Goal: Contribute content

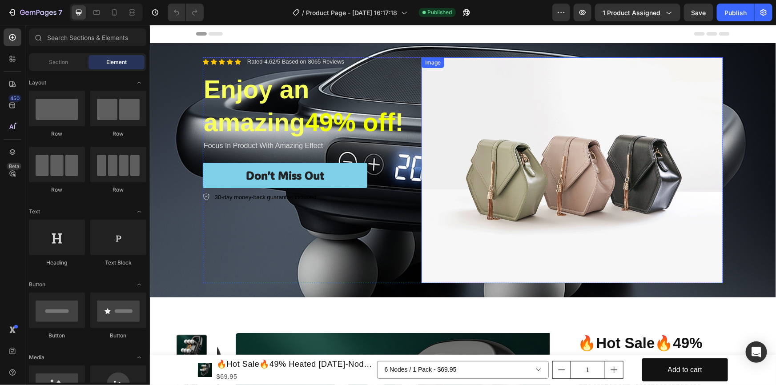
click at [568, 181] on img at bounding box center [571, 170] width 301 height 226
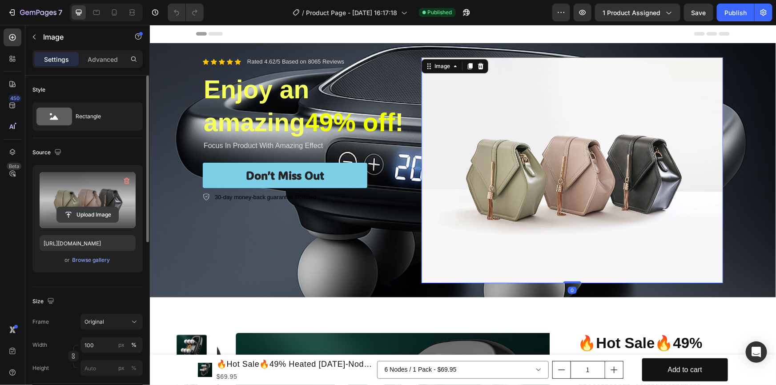
click at [81, 207] on input "file" at bounding box center [87, 214] width 61 height 15
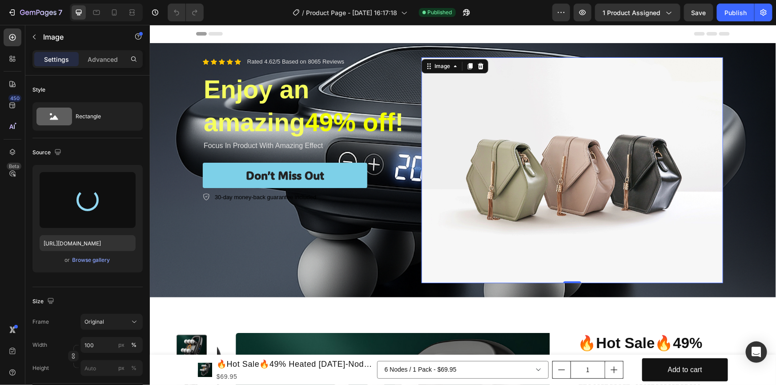
type input "[URL][DOMAIN_NAME]"
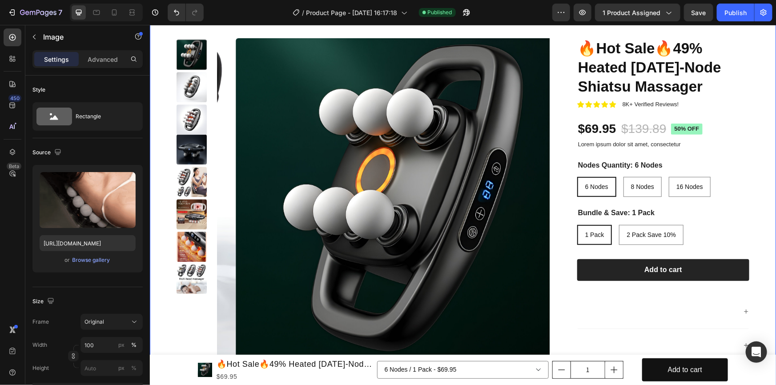
scroll to position [202, 0]
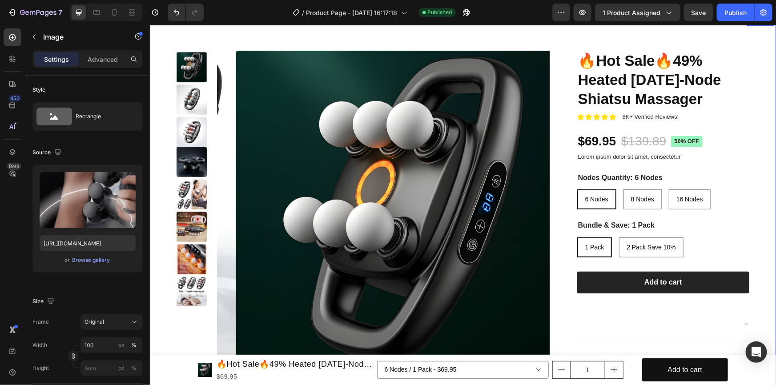
drag, startPoint x: 155, startPoint y: 96, endPoint x: 155, endPoint y: 89, distance: 6.2
click at [155, 95] on div "Product Images 🔥Hot Sale🔥49% Heated [DATE]-Node Shiatsu Massager Product Title …" at bounding box center [462, 229] width 626 height 429
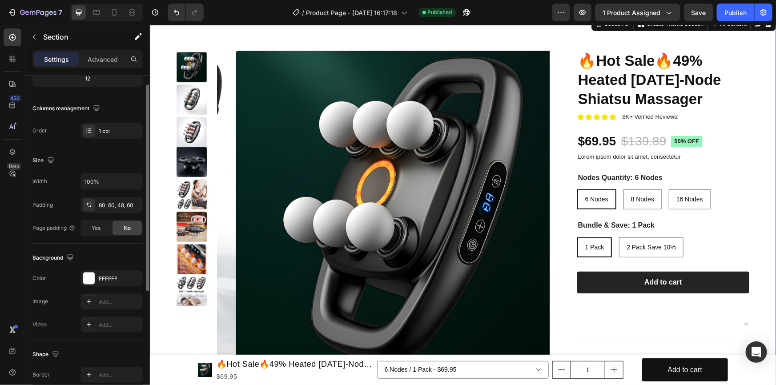
scroll to position [161, 0]
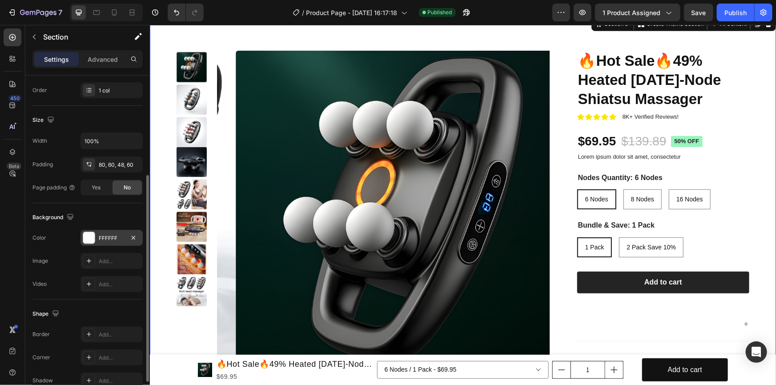
click at [101, 232] on div "FFFFFF" at bounding box center [111, 238] width 62 height 16
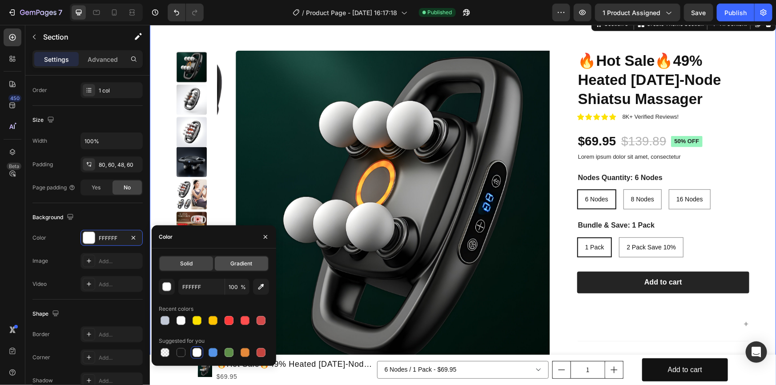
click at [232, 266] on span "Gradient" at bounding box center [241, 264] width 22 height 8
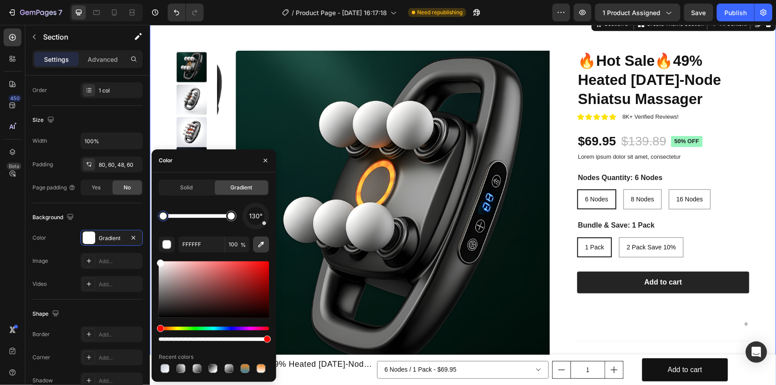
click at [261, 240] on icon "button" at bounding box center [261, 244] width 9 height 9
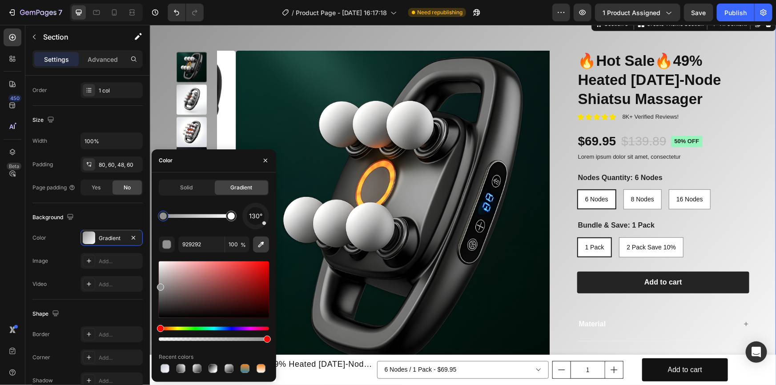
click at [258, 247] on icon "button" at bounding box center [261, 244] width 9 height 9
type input "141615"
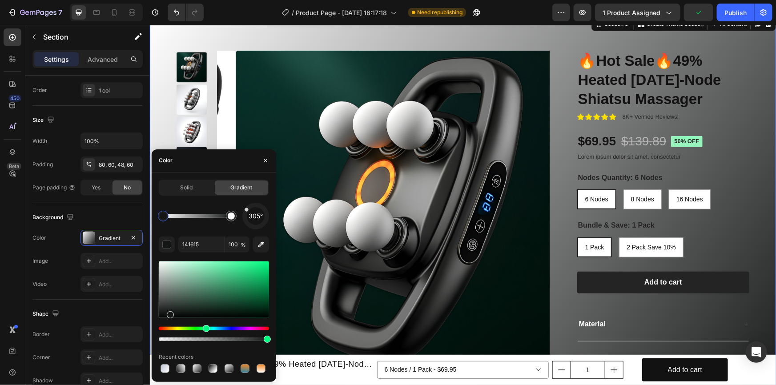
drag, startPoint x: 264, startPoint y: 224, endPoint x: 232, endPoint y: 199, distance: 39.9
click at [232, 199] on div "Solid Gradient 305° 141615 100 % Recent colors" at bounding box center [214, 277] width 110 height 195
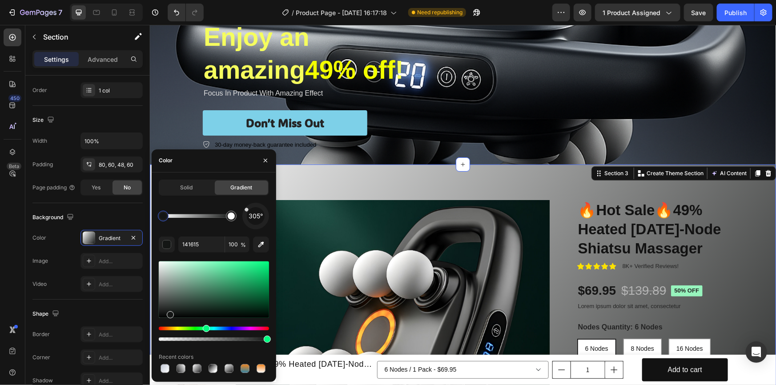
scroll to position [80, 0]
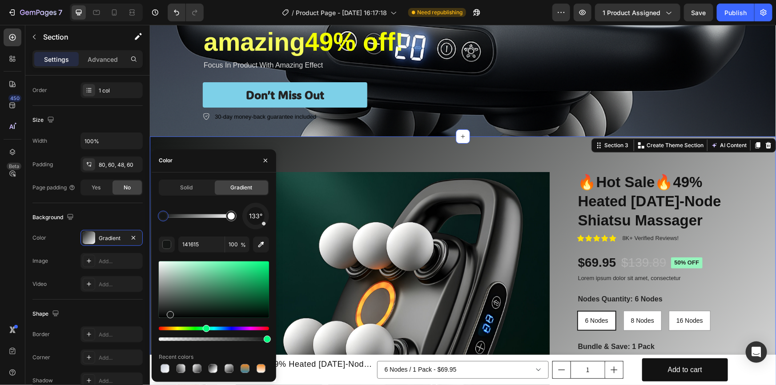
drag, startPoint x: 247, startPoint y: 211, endPoint x: 271, endPoint y: 230, distance: 31.0
click at [271, 230] on div "Solid Gradient 133° 141615 100 % Recent colors" at bounding box center [214, 277] width 124 height 195
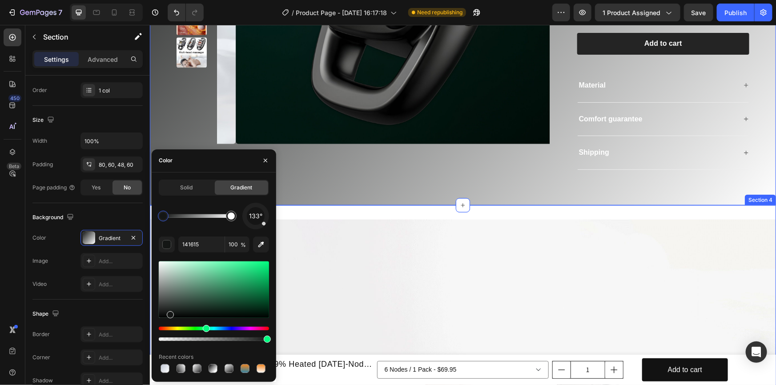
scroll to position [445, 0]
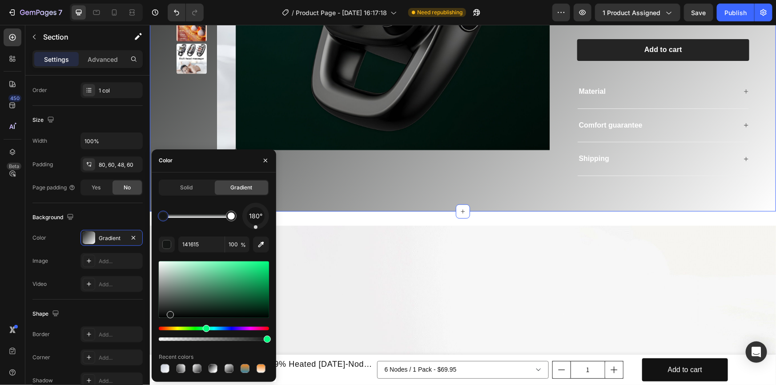
drag, startPoint x: 263, startPoint y: 225, endPoint x: 256, endPoint y: 235, distance: 12.7
click at [256, 235] on div "180° 141615 100 % Recent colors" at bounding box center [214, 289] width 110 height 172
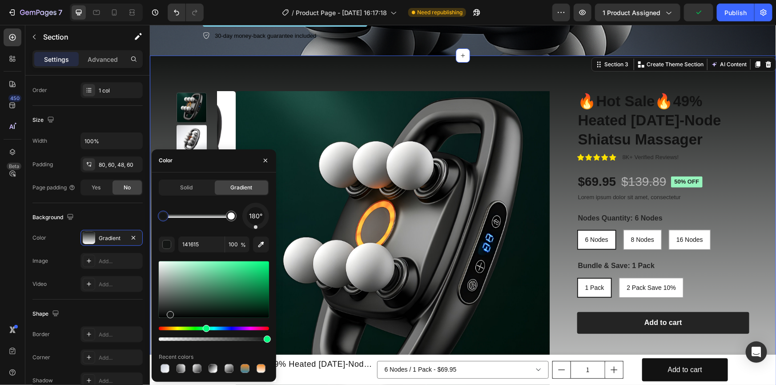
scroll to position [202, 0]
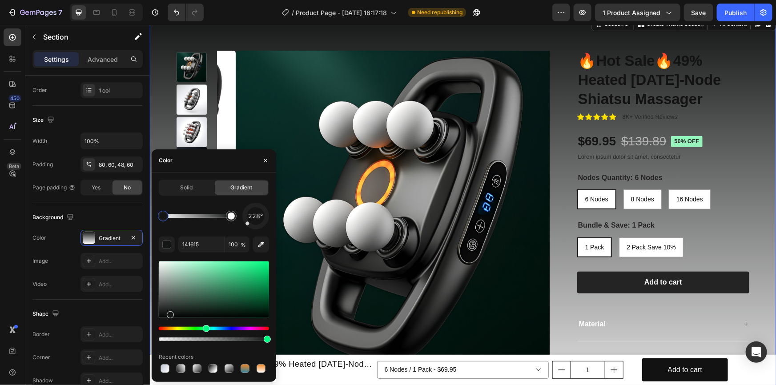
drag, startPoint x: 256, startPoint y: 226, endPoint x: 244, endPoint y: 226, distance: 12.0
click at [244, 226] on div "228°" at bounding box center [255, 216] width 27 height 27
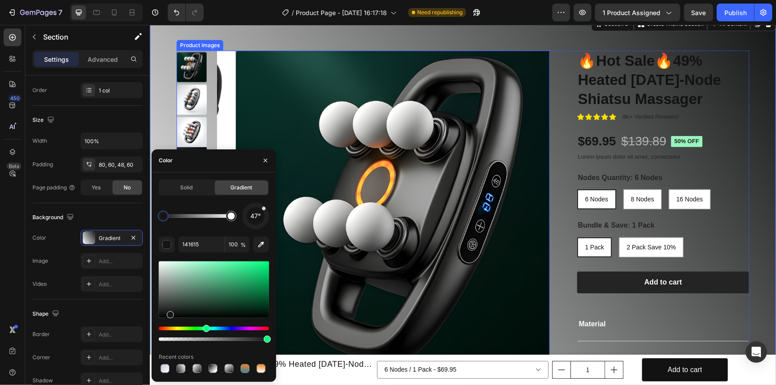
drag, startPoint x: 397, startPoint y: 246, endPoint x: 278, endPoint y: 195, distance: 129.5
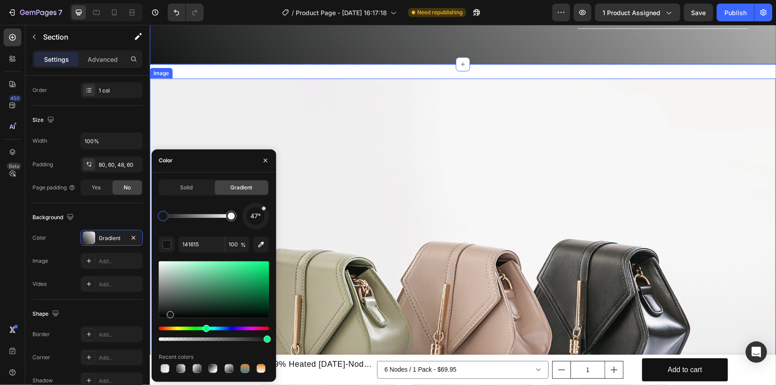
scroll to position [606, 0]
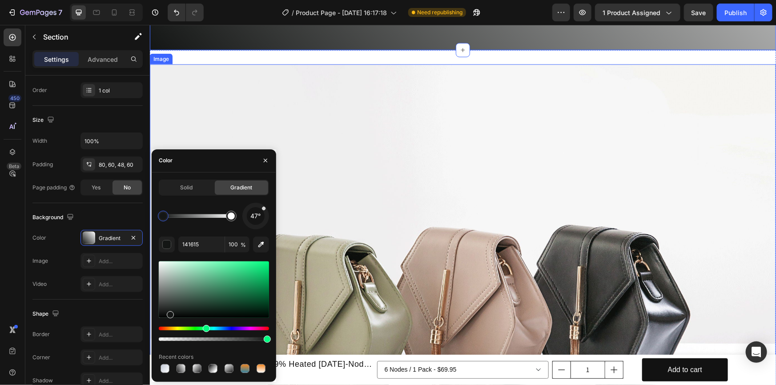
click at [424, 107] on img at bounding box center [462, 299] width 626 height 470
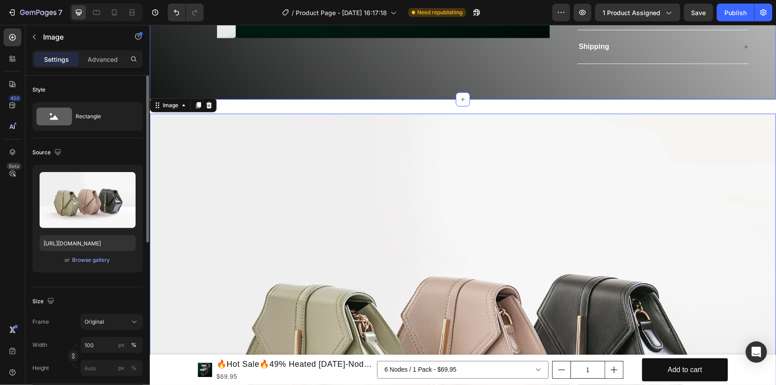
scroll to position [485, 0]
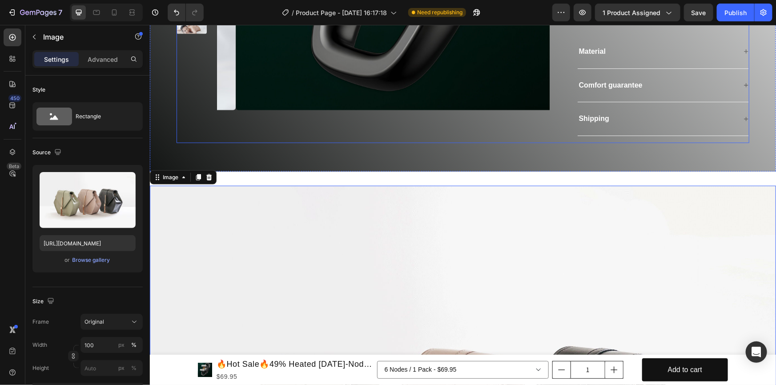
click at [639, 116] on div "Shipping" at bounding box center [656, 118] width 159 height 12
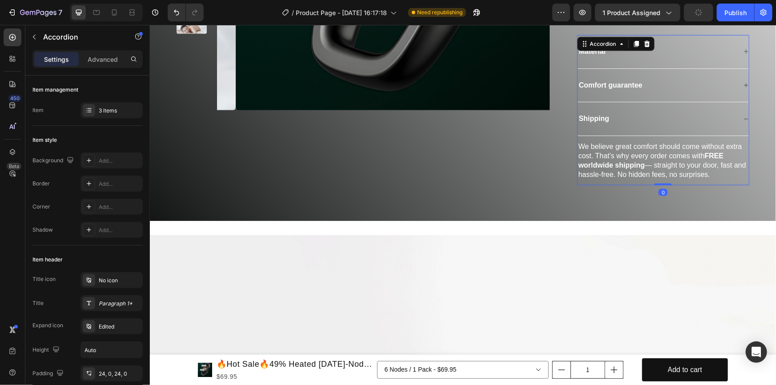
click at [659, 115] on div "Shipping" at bounding box center [656, 118] width 159 height 12
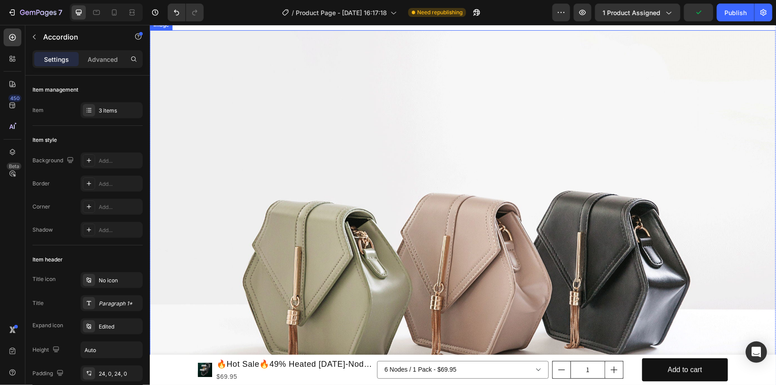
scroll to position [646, 0]
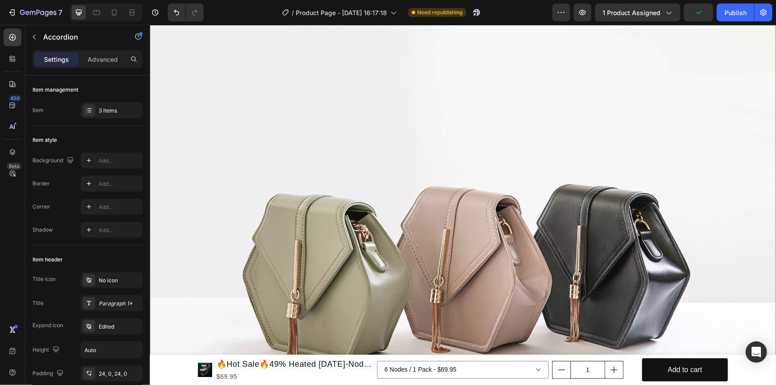
click at [397, 124] on img at bounding box center [462, 258] width 626 height 470
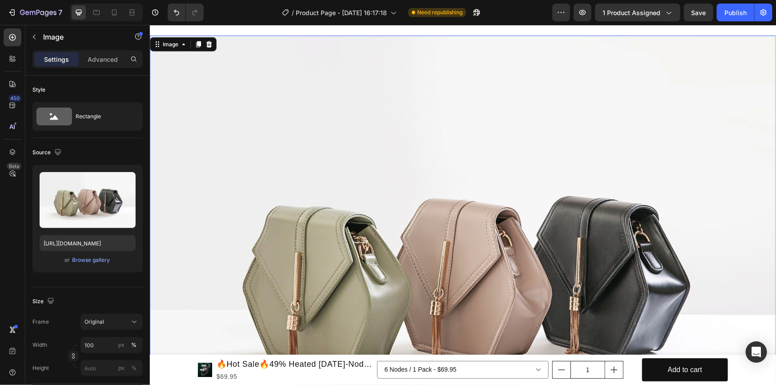
scroll to position [485, 0]
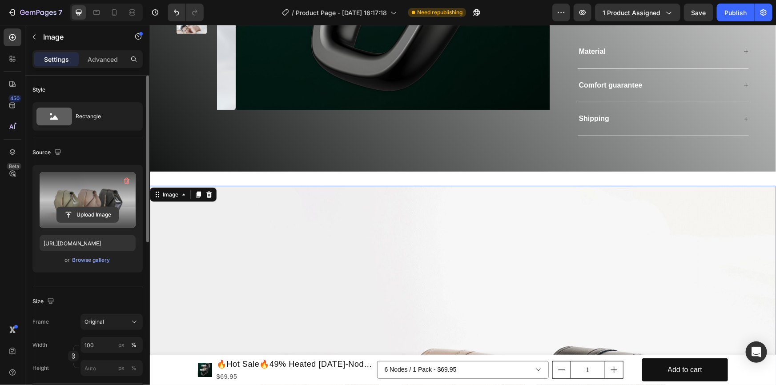
click at [77, 210] on input "file" at bounding box center [87, 214] width 61 height 15
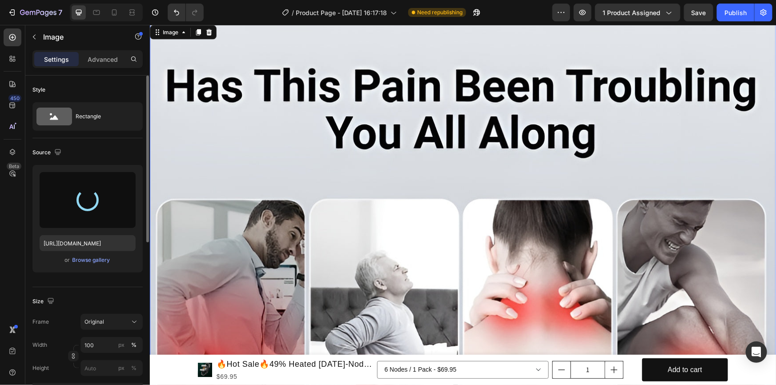
type input "[URL][DOMAIN_NAME]"
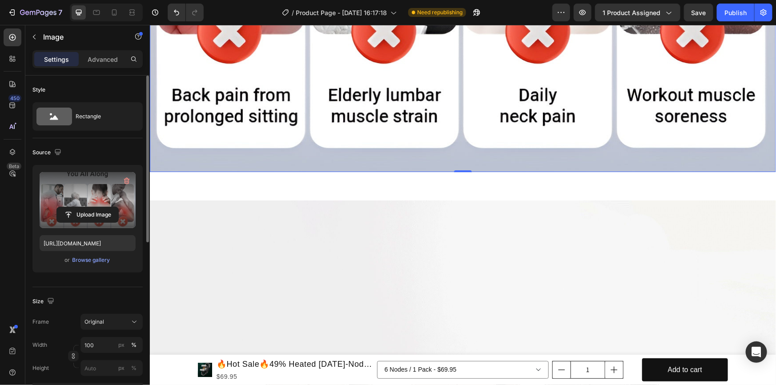
scroll to position [1132, 0]
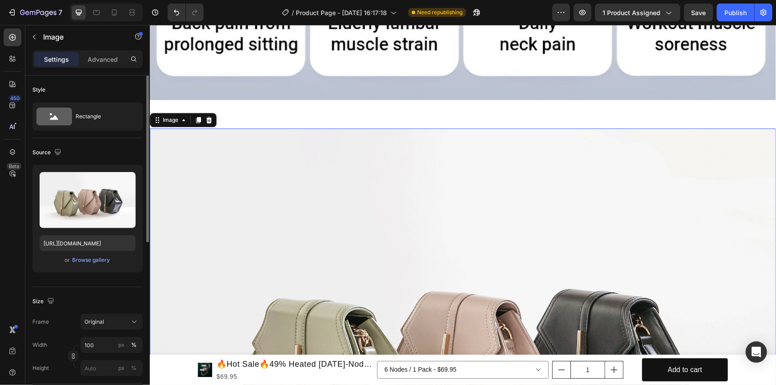
click at [430, 191] on img at bounding box center [462, 363] width 626 height 470
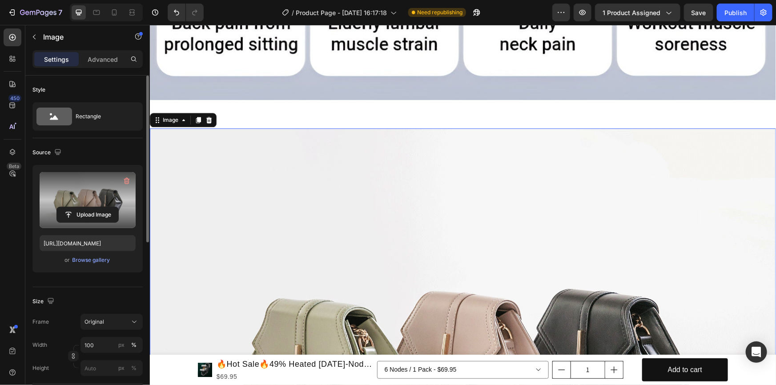
click at [50, 217] on div "Upload Image" at bounding box center [88, 215] width 96 height 16
click at [86, 212] on input "file" at bounding box center [87, 214] width 61 height 15
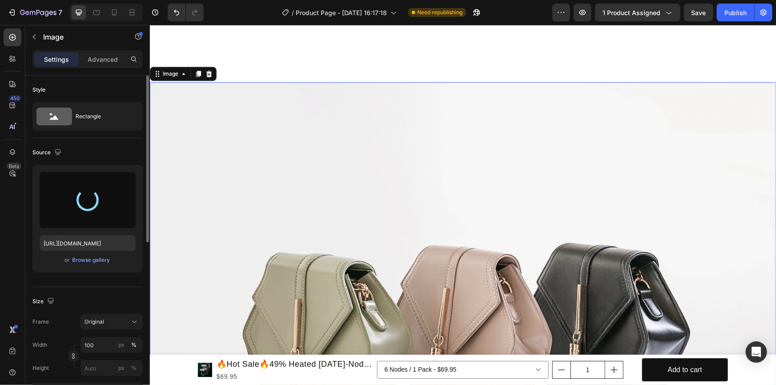
type input "[URL][DOMAIN_NAME]"
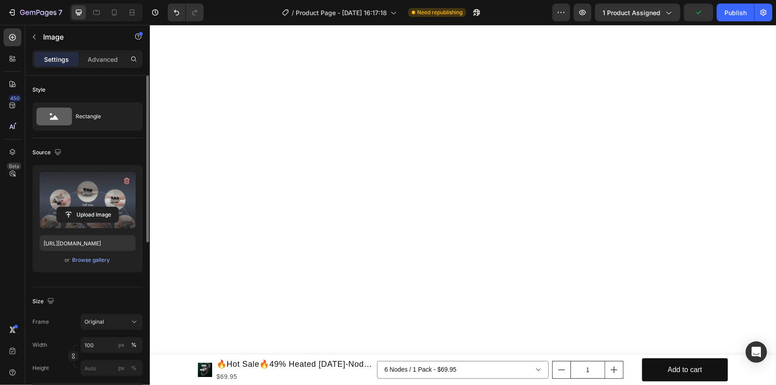
scroll to position [1899, 0]
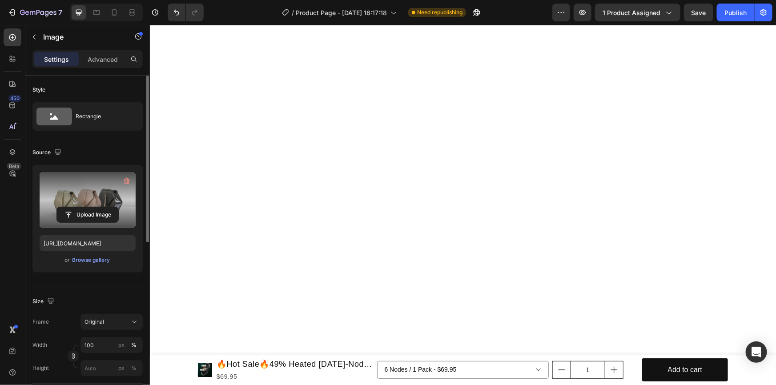
click at [93, 203] on label at bounding box center [88, 200] width 96 height 56
click at [93, 207] on input "file" at bounding box center [87, 214] width 61 height 15
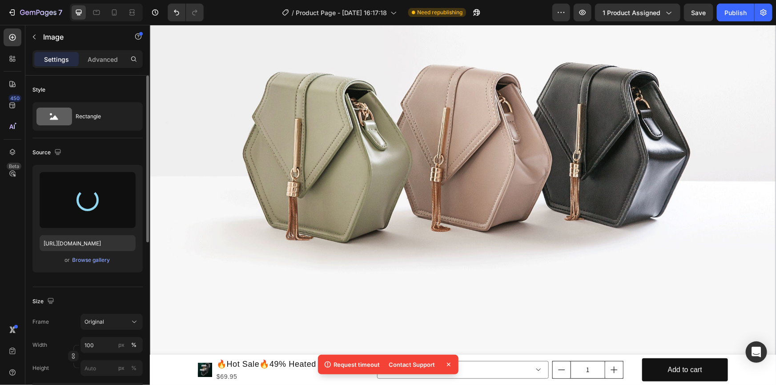
type input "[URL][DOMAIN_NAME]"
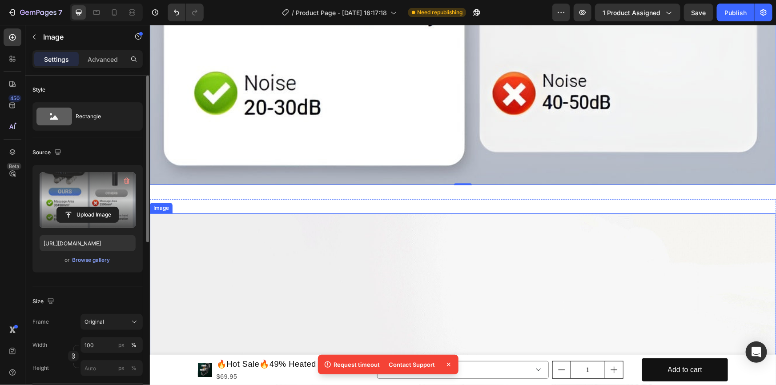
scroll to position [2668, 0]
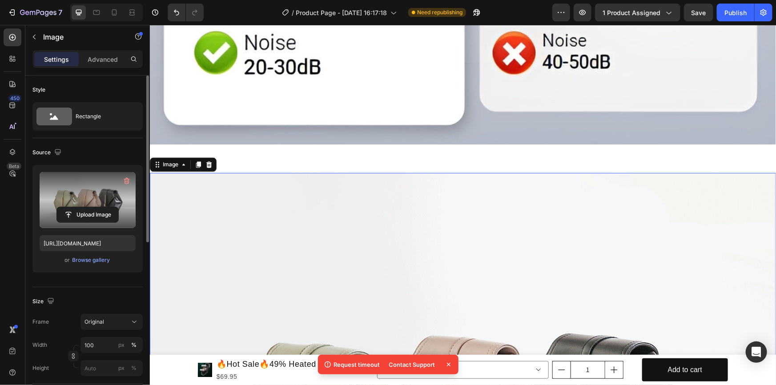
click at [81, 204] on label at bounding box center [88, 200] width 96 height 56
click at [81, 207] on input "file" at bounding box center [87, 214] width 61 height 15
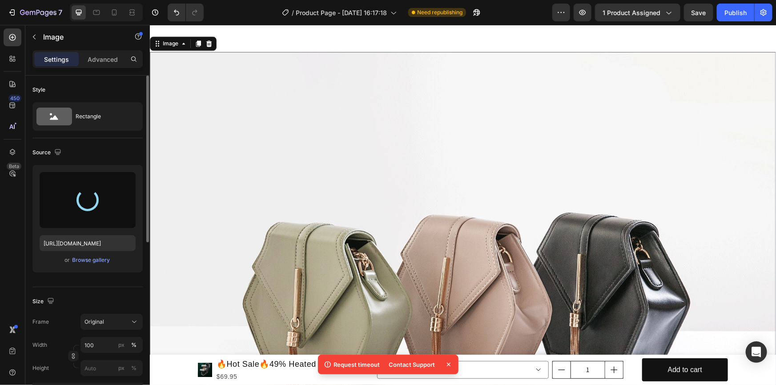
type input "[URL][DOMAIN_NAME]"
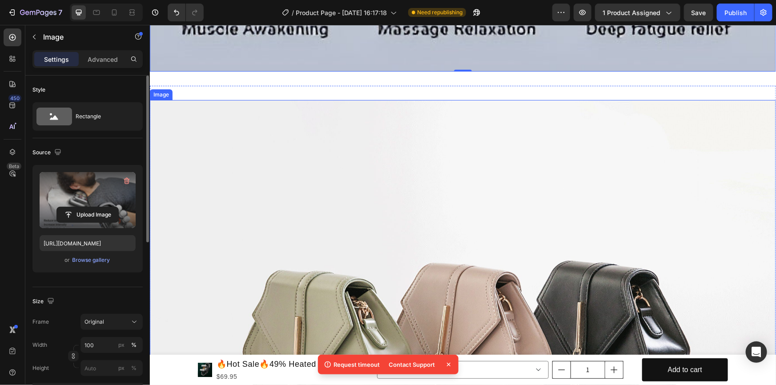
scroll to position [3840, 0]
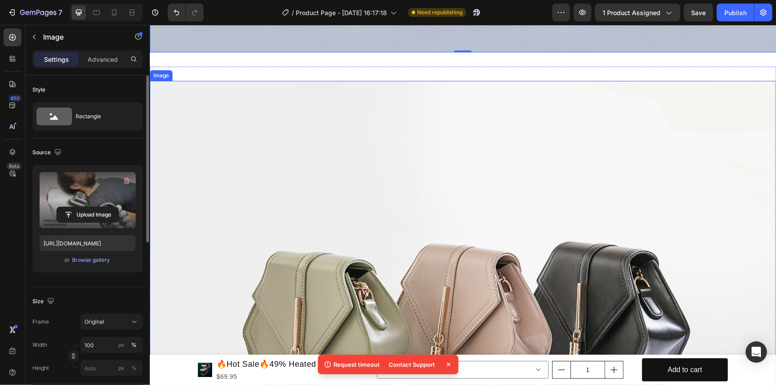
click at [407, 282] on img at bounding box center [462, 315] width 626 height 470
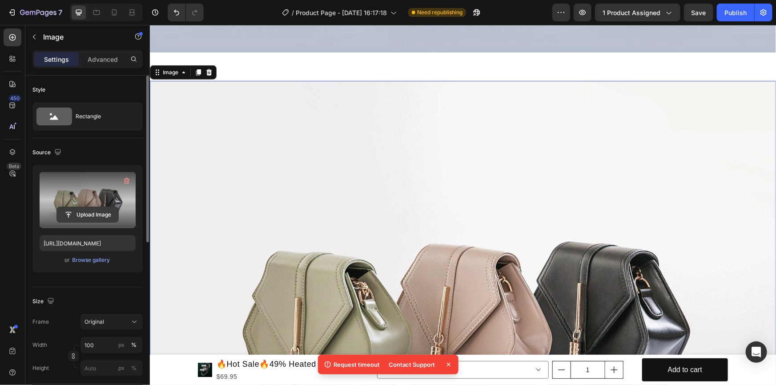
click at [102, 213] on input "file" at bounding box center [87, 214] width 61 height 15
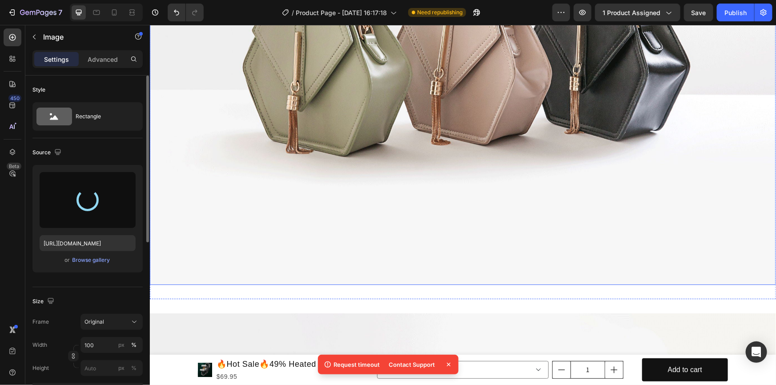
scroll to position [4608, 0]
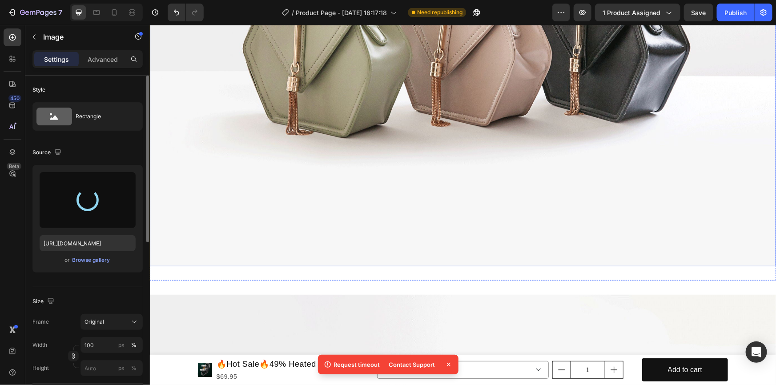
type input "[URL][DOMAIN_NAME]"
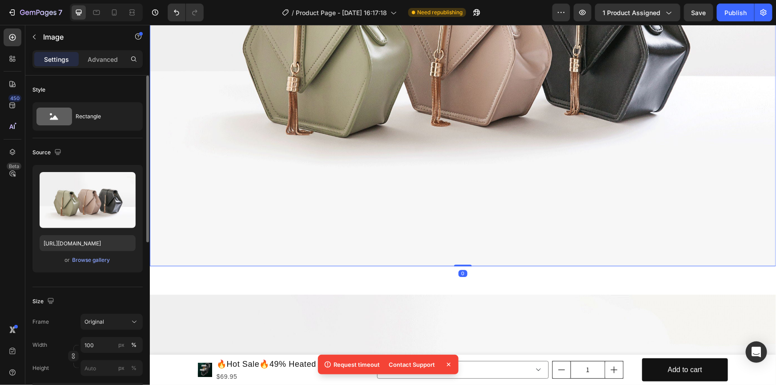
click at [424, 155] on img at bounding box center [462, 31] width 626 height 470
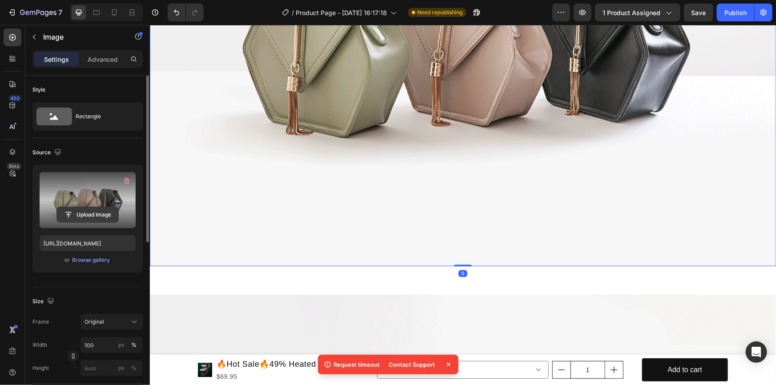
click at [66, 207] on input "file" at bounding box center [87, 214] width 61 height 15
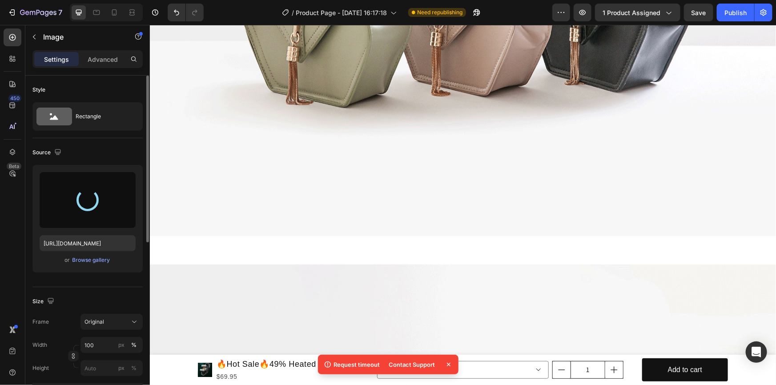
type input "[URL][DOMAIN_NAME]"
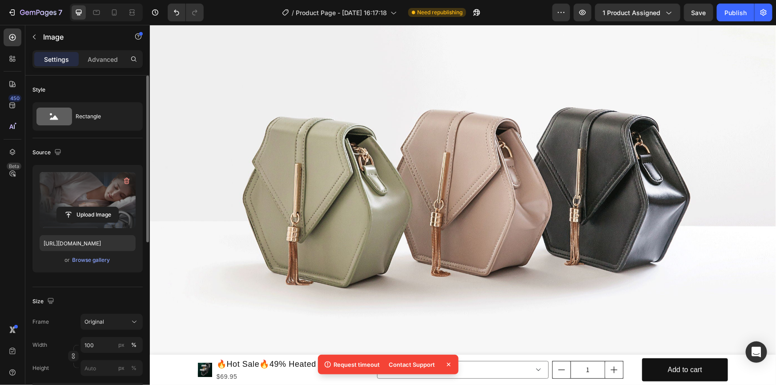
click at [421, 219] on img at bounding box center [462, 181] width 626 height 470
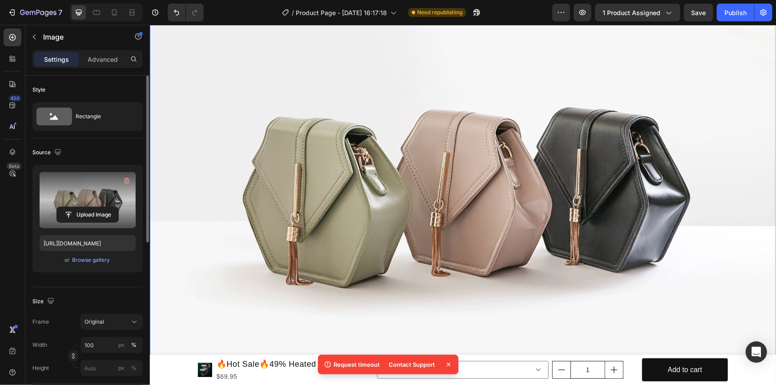
click at [76, 202] on label at bounding box center [88, 200] width 96 height 56
click at [76, 207] on input "file" at bounding box center [87, 214] width 61 height 15
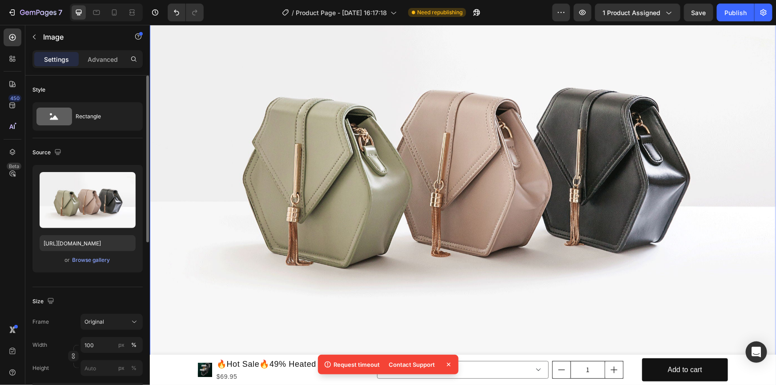
click at [448, 166] on img at bounding box center [462, 162] width 626 height 470
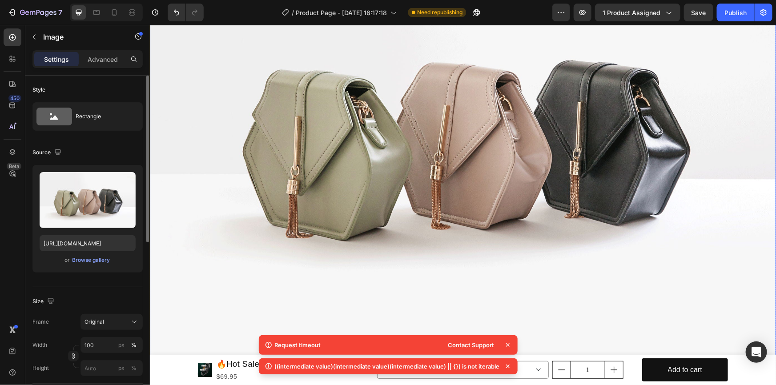
scroll to position [4648, 0]
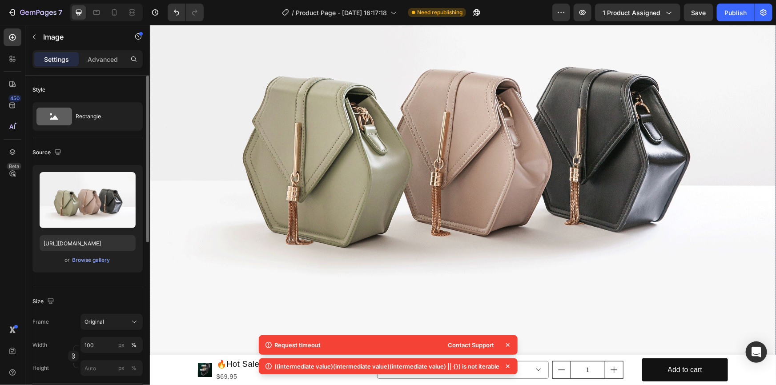
click at [435, 152] on img at bounding box center [462, 141] width 626 height 470
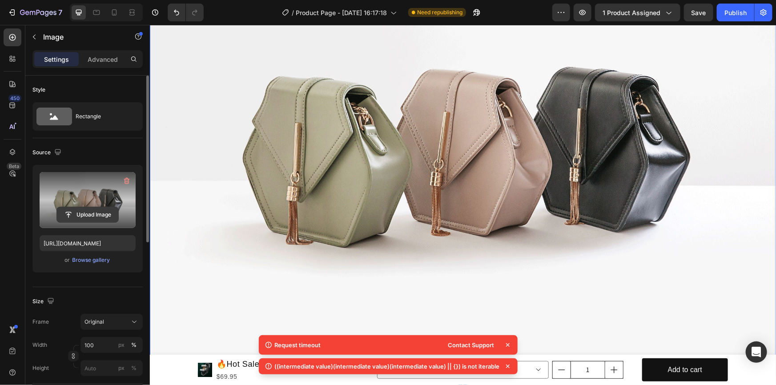
click at [83, 216] on input "file" at bounding box center [87, 214] width 61 height 15
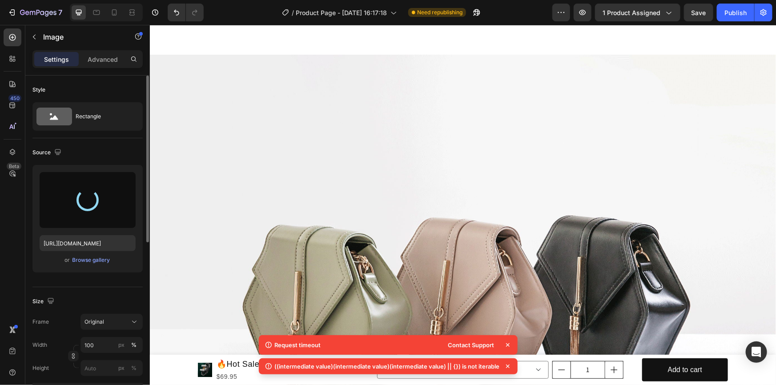
scroll to position [5012, 0]
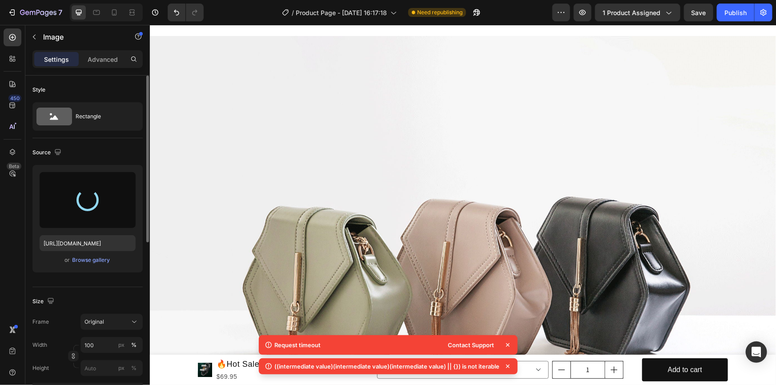
type input "[URL][DOMAIN_NAME]"
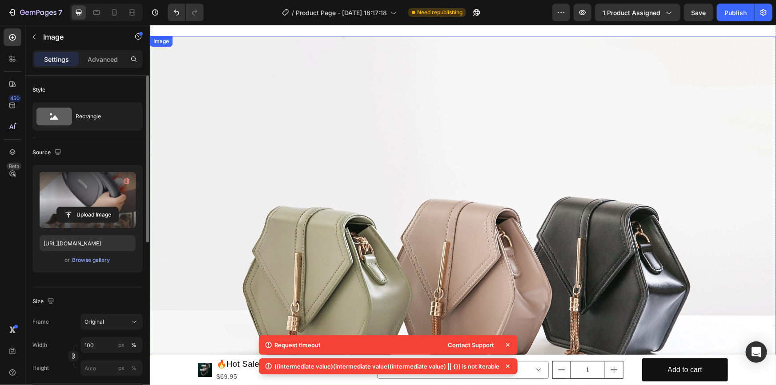
scroll to position [5052, 0]
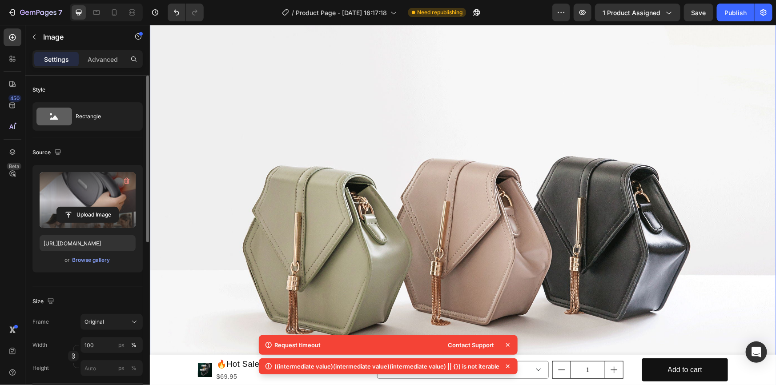
click at [433, 231] on img at bounding box center [462, 230] width 626 height 470
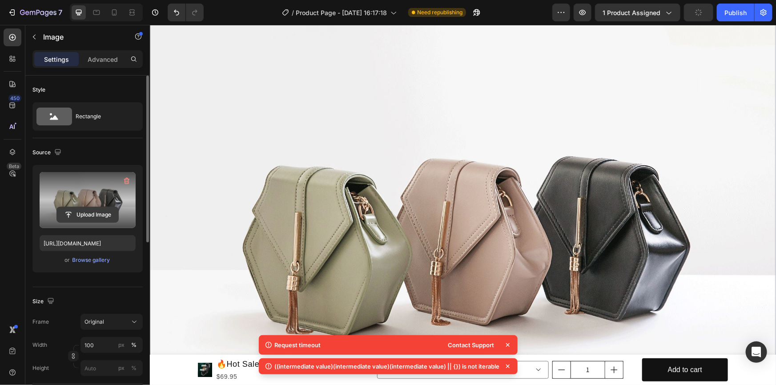
click at [84, 211] on input "file" at bounding box center [87, 214] width 61 height 15
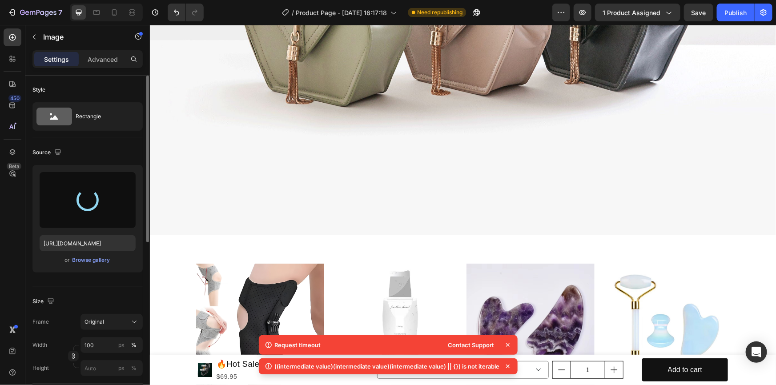
type input "[URL][DOMAIN_NAME]"
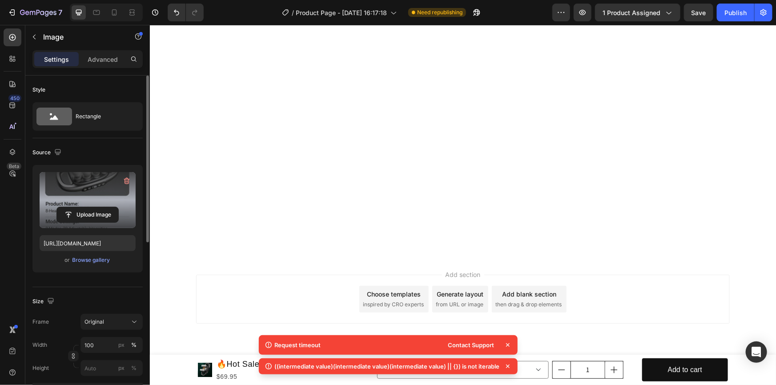
scroll to position [4530, 0]
click at [729, 17] on button "Publish" at bounding box center [735, 13] width 37 height 18
click at [108, 12] on div at bounding box center [114, 12] width 14 height 14
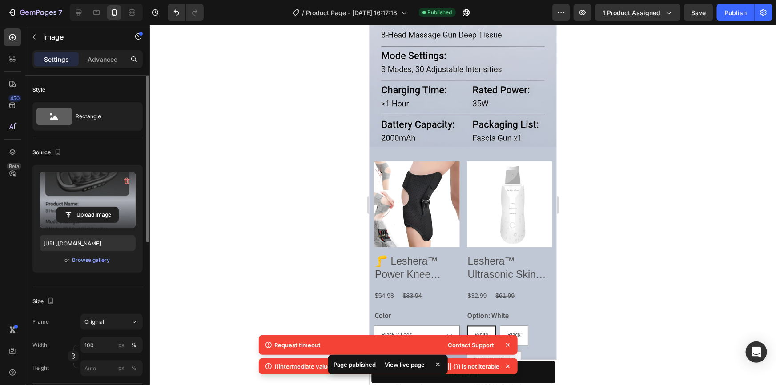
scroll to position [708, 0]
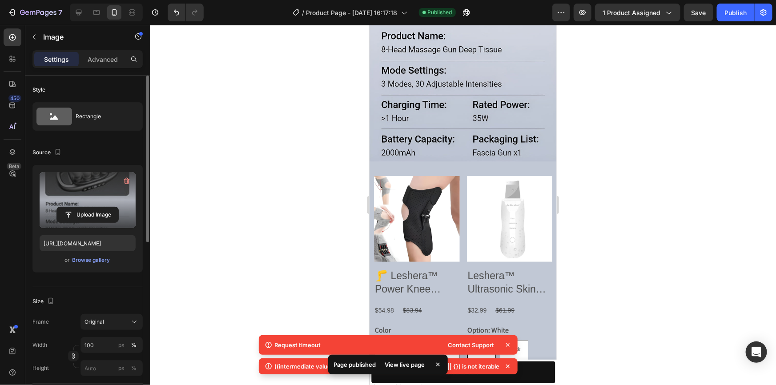
click at [507, 347] on icon at bounding box center [507, 345] width 9 height 9
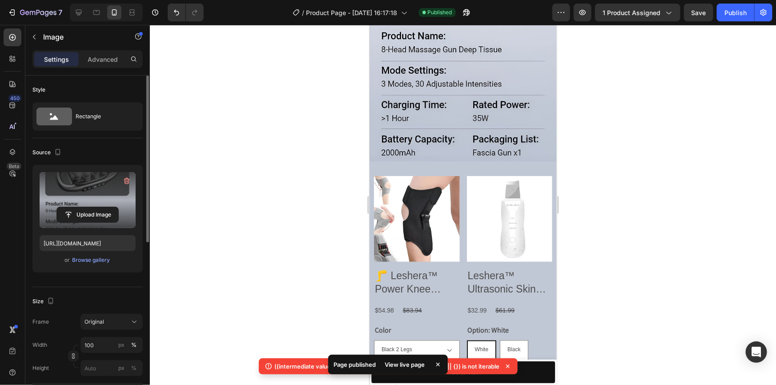
click at [507, 365] on icon at bounding box center [507, 366] width 9 height 9
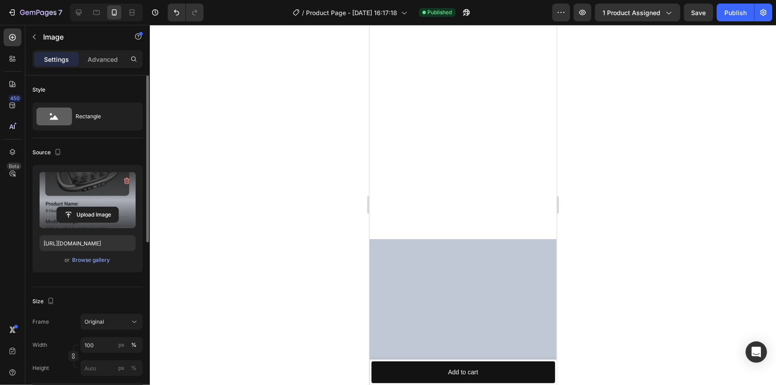
scroll to position [1374, 0]
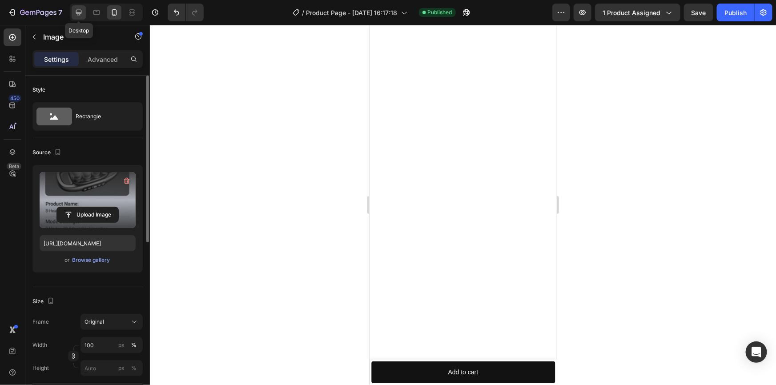
click at [77, 7] on div at bounding box center [79, 12] width 14 height 14
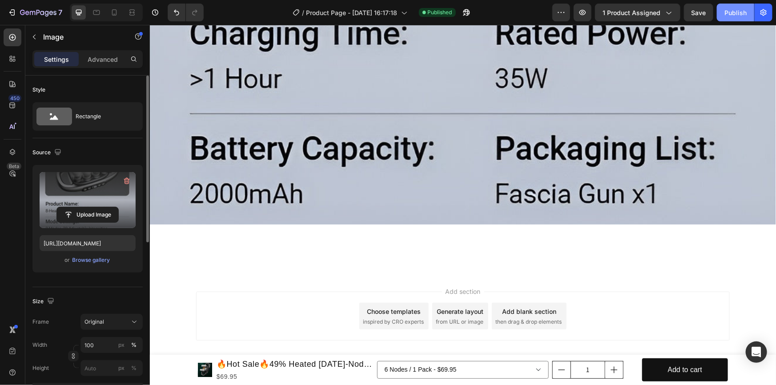
scroll to position [4729, 0]
